Goal: Task Accomplishment & Management: Use online tool/utility

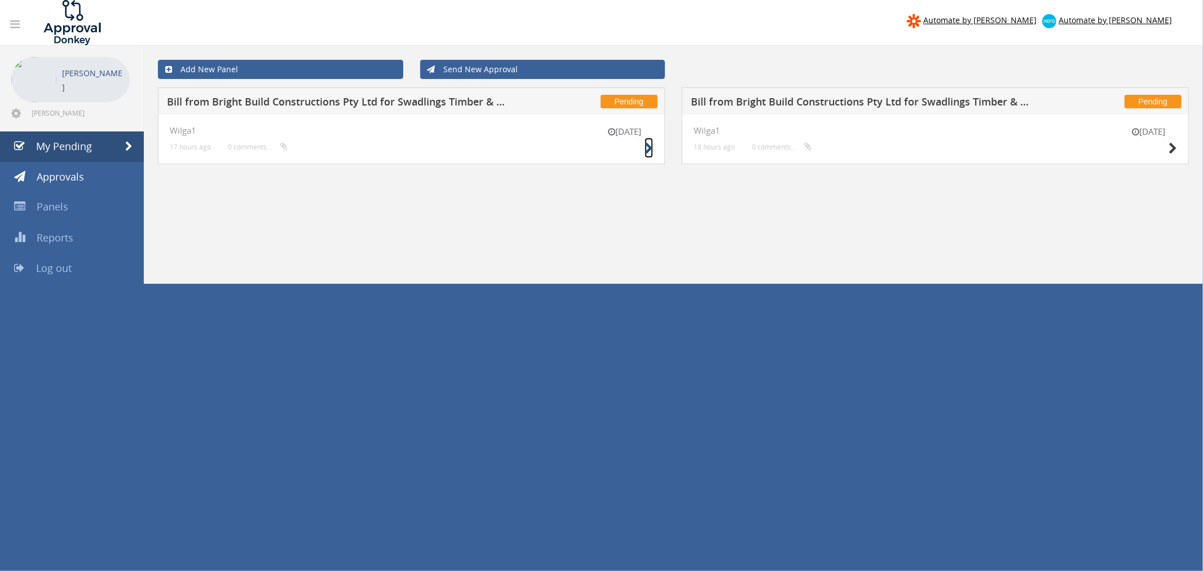
click at [650, 148] on icon at bounding box center [649, 149] width 8 height 12
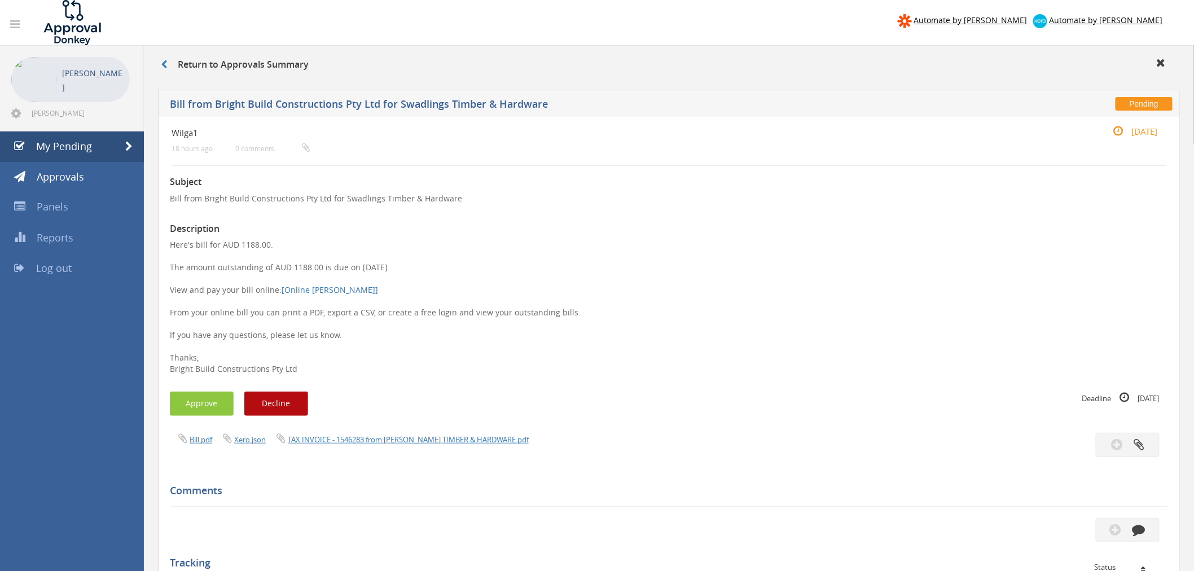
click at [249, 195] on p "Bill from Bright Build Constructions Pty Ltd for Swadlings Timber & Hardware" at bounding box center [669, 198] width 998 height 11
click at [379, 435] on link "TAX INVOICE - 1546283 from [PERSON_NAME] TIMBER & HARDWARE.pdf" at bounding box center [408, 439] width 241 height 10
click at [205, 403] on button "Approve" at bounding box center [202, 404] width 64 height 24
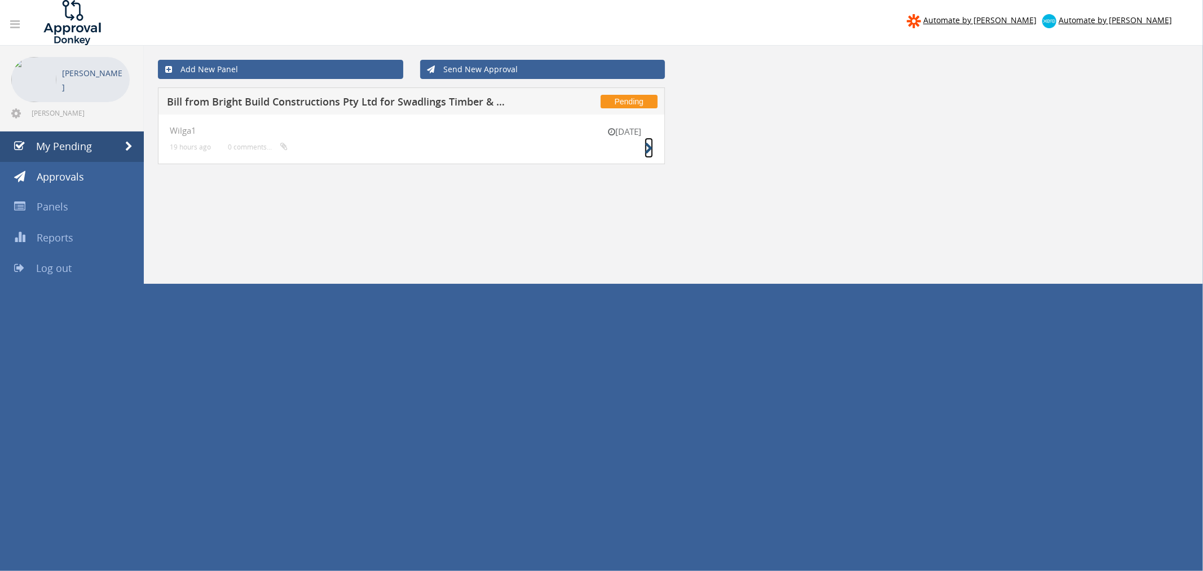
click at [650, 148] on icon at bounding box center [649, 149] width 8 height 12
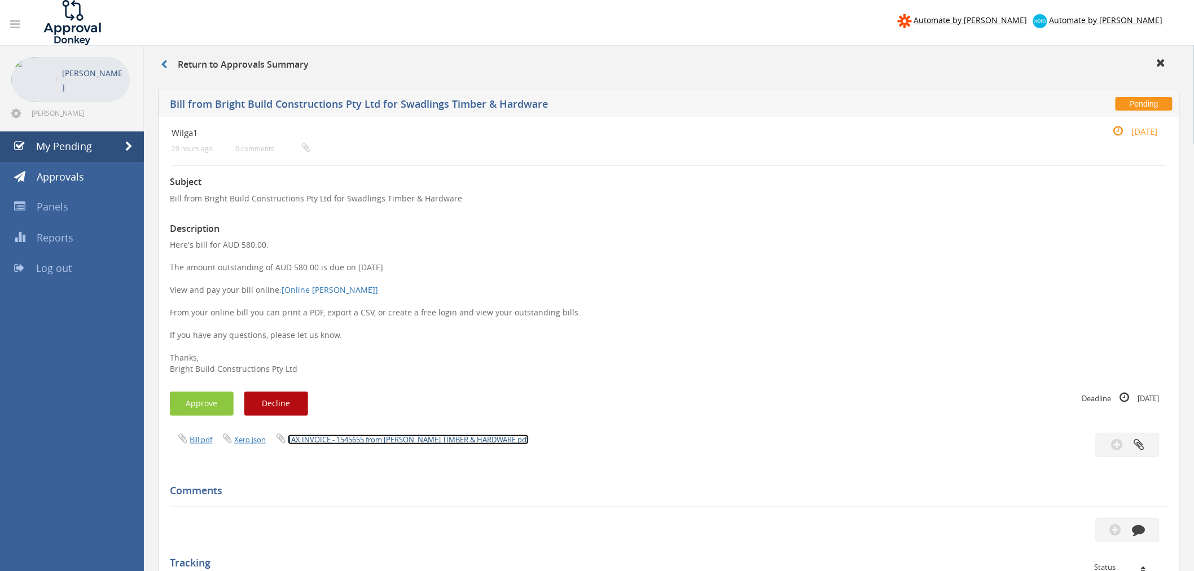
click at [381, 435] on link "TAX INVOICE - 1545655 from [PERSON_NAME] TIMBER & HARDWARE.pdf" at bounding box center [408, 439] width 241 height 10
click at [188, 401] on button "Approve" at bounding box center [202, 404] width 64 height 24
